Goal: Information Seeking & Learning: Learn about a topic

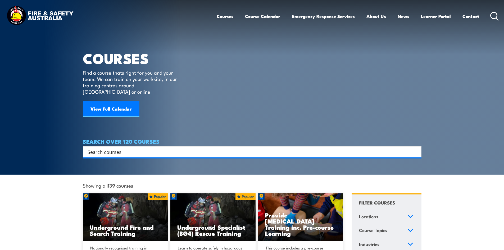
click at [491, 12] on icon at bounding box center [494, 16] width 8 height 9
click at [131, 148] on input "Search input" at bounding box center [249, 152] width 322 height 8
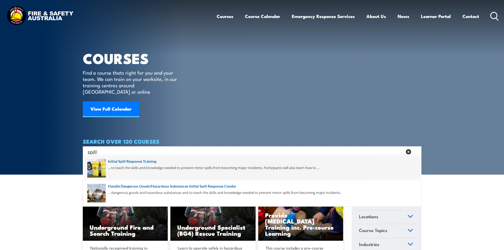
type input "spill"
click at [134, 161] on span at bounding box center [251, 167] width 335 height 25
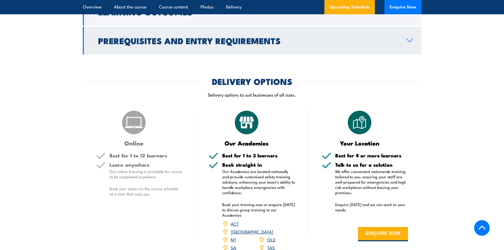
click at [194, 42] on h2 "Prerequisites and Entry Requirements" at bounding box center [248, 40] width 300 height 7
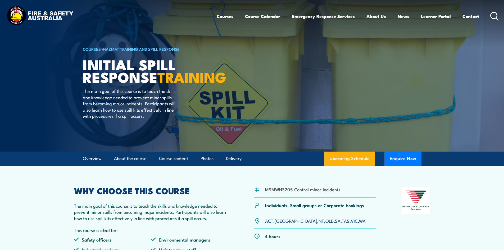
click at [492, 17] on icon at bounding box center [494, 16] width 8 height 9
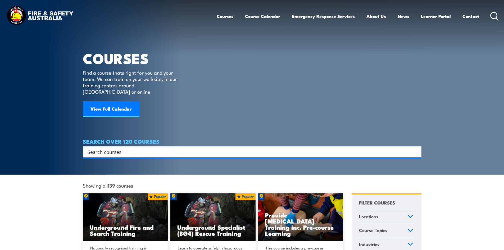
click at [161, 148] on input "Search input" at bounding box center [249, 152] width 322 height 8
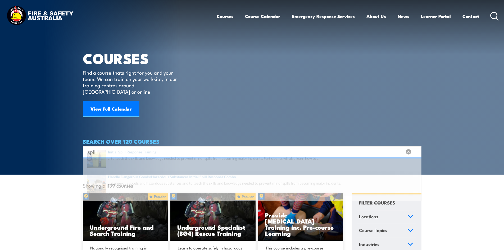
type input "spill"
click at [121, 189] on span at bounding box center [251, 192] width 335 height 25
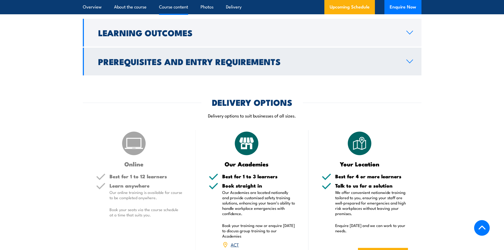
click at [180, 58] on h2 "Prerequisites and Entry Requirements" at bounding box center [248, 61] width 300 height 7
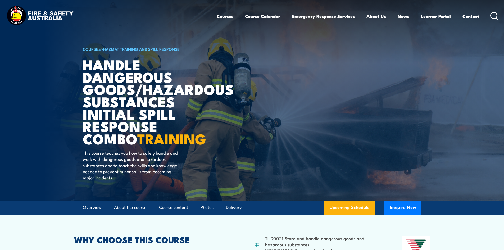
click at [491, 13] on icon at bounding box center [494, 16] width 8 height 9
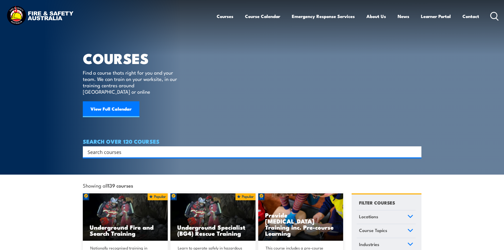
click at [146, 148] on input "Search input" at bounding box center [249, 152] width 322 height 8
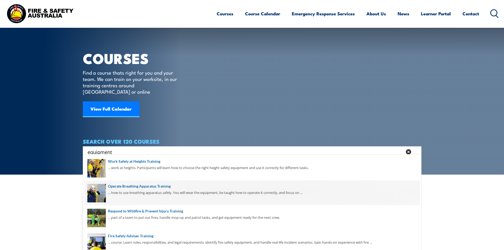
scroll to position [26, 0]
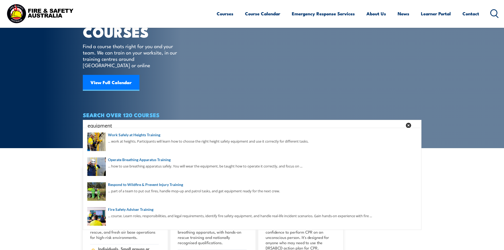
drag, startPoint x: 117, startPoint y: 119, endPoint x: 41, endPoint y: 116, distance: 75.4
click at [41, 116] on section "COURSES Find a course thats right for you and your team. We can train on your w…" at bounding box center [252, 61] width 504 height 175
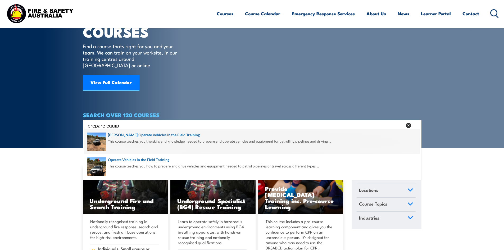
scroll to position [53, 0]
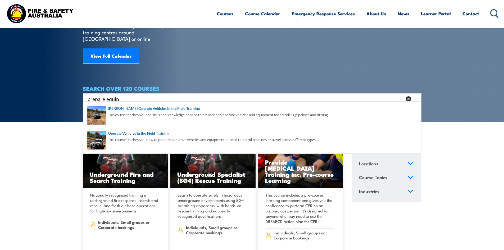
drag, startPoint x: 183, startPoint y: 93, endPoint x: 59, endPoint y: 97, distance: 124.3
click at [59, 97] on section "COURSES Find a course thats right for you and your team. We can train on your w…" at bounding box center [252, 34] width 504 height 175
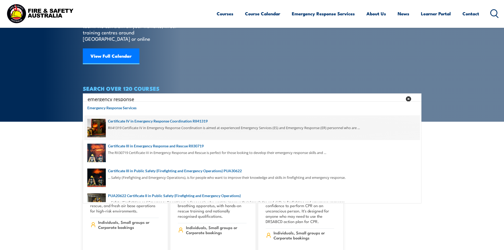
scroll to position [79, 0]
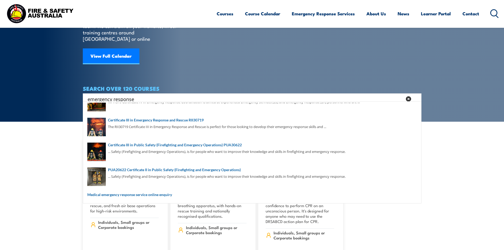
type input "emergency response"
click at [219, 16] on link "Courses" at bounding box center [225, 14] width 17 height 14
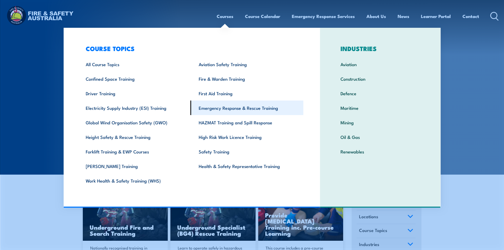
click at [203, 108] on link "Emergency Response & Rescue Training" at bounding box center [246, 107] width 113 height 15
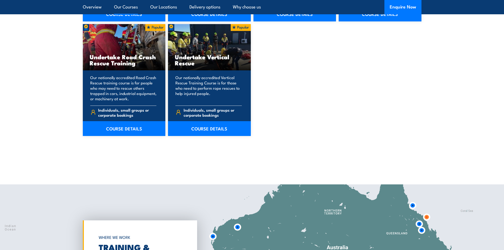
scroll to position [1111, 0]
